Goal: Information Seeking & Learning: Learn about a topic

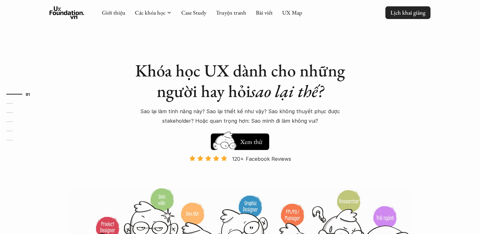
click at [397, 12] on p "Lịch khai giảng" at bounding box center [408, 12] width 35 height 7
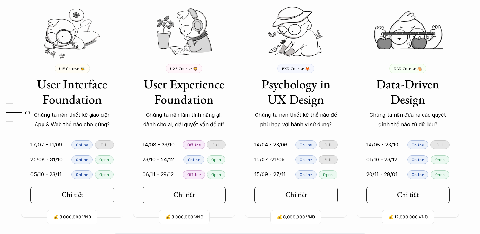
scroll to position [606, 0]
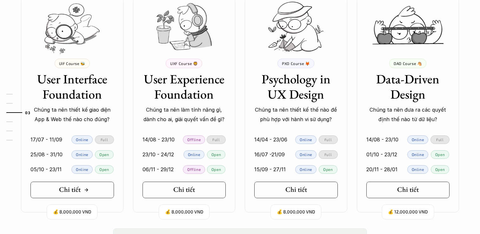
click at [108, 189] on link "Chi tiết" at bounding box center [73, 190] width 84 height 17
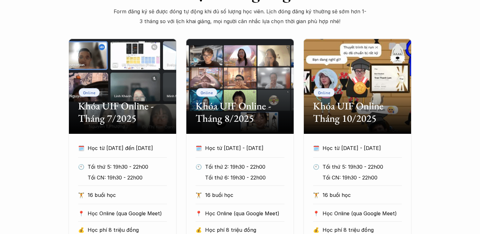
scroll to position [291, 0]
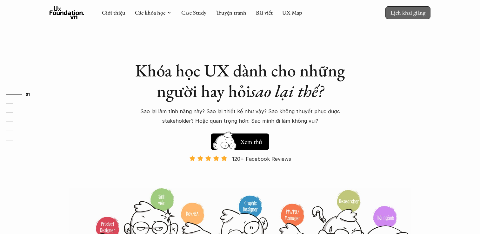
click at [406, 9] on p "Lịch khai giảng" at bounding box center [408, 12] width 35 height 7
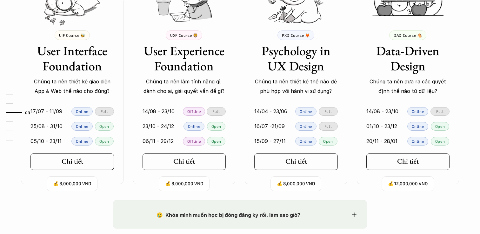
scroll to position [669, 0]
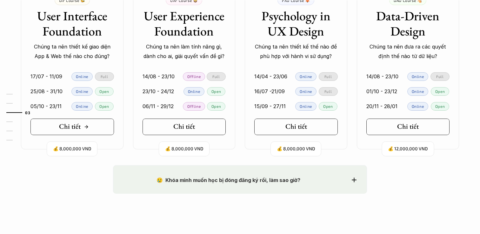
click at [85, 125] on icon at bounding box center [86, 127] width 5 height 5
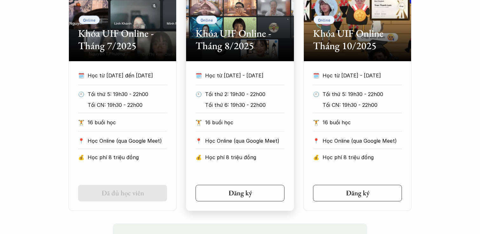
scroll to position [362, 0]
